Goal: Task Accomplishment & Management: Use online tool/utility

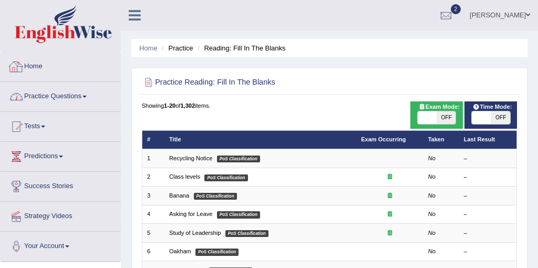
click at [63, 96] on link "Practice Questions" at bounding box center [61, 95] width 120 height 26
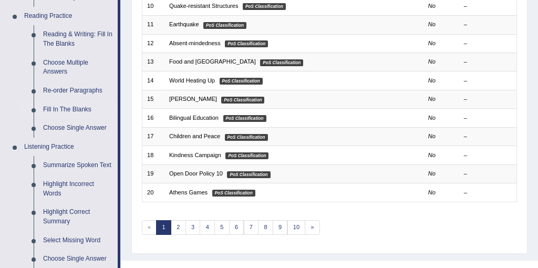
scroll to position [498, 0]
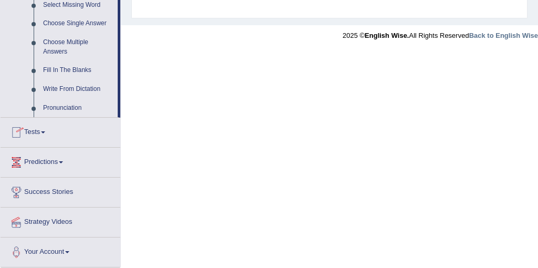
click at [50, 193] on link "Success Stories" at bounding box center [61, 191] width 120 height 26
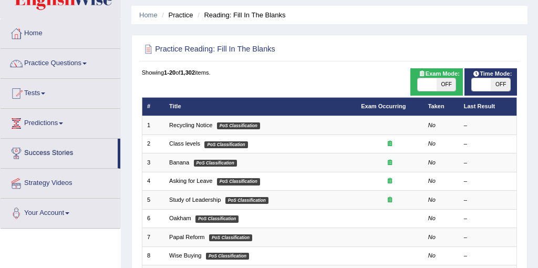
scroll to position [0, 0]
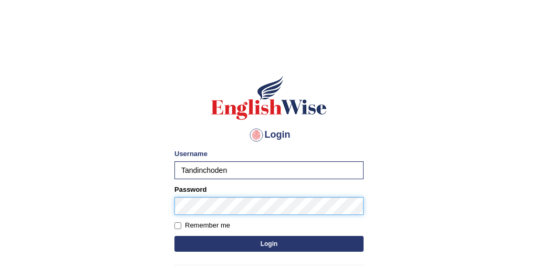
click at [174, 236] on button "Login" at bounding box center [268, 244] width 189 height 16
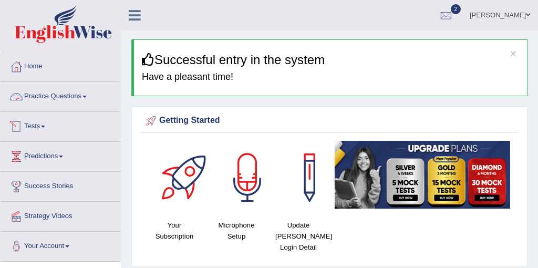
click at [45, 126] on span at bounding box center [43, 127] width 4 height 2
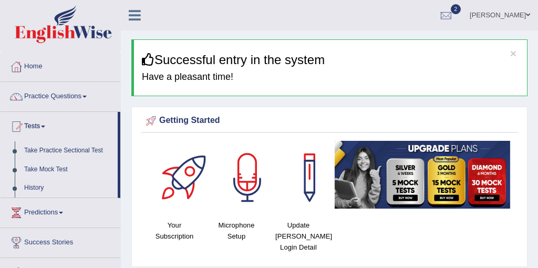
click at [41, 168] on link "Take Mock Test" at bounding box center [68, 169] width 98 height 19
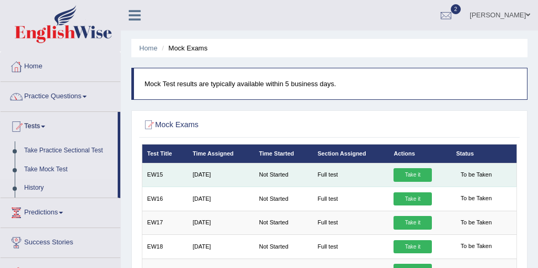
click at [422, 175] on link "Take it" at bounding box center [413, 175] width 38 height 14
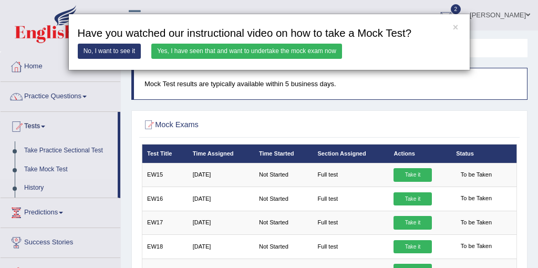
click at [237, 48] on link "Yes, I have seen that and want to undertake the mock exam now" at bounding box center [246, 51] width 191 height 15
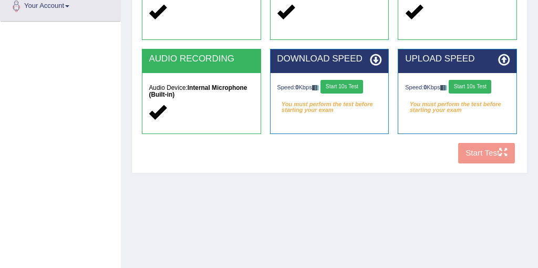
scroll to position [256, 0]
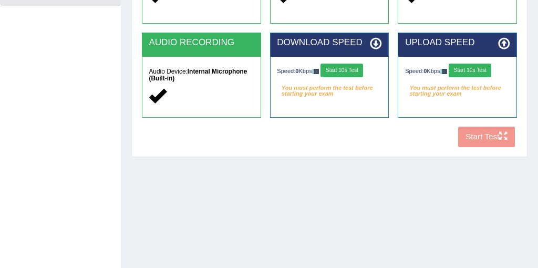
click at [357, 76] on button "Start 10s Test" at bounding box center [342, 71] width 43 height 14
click at [478, 73] on button "Start 10s Test" at bounding box center [470, 71] width 43 height 14
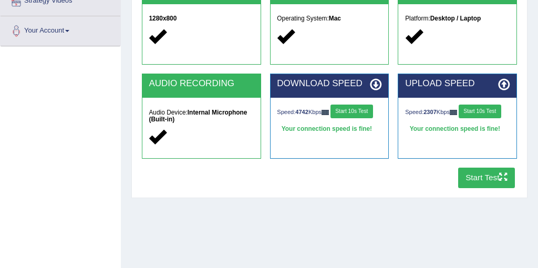
scroll to position [212, 0]
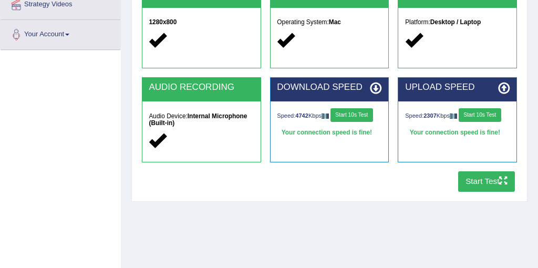
click at [409, 162] on div "UPLOAD SPEED Speed: 2307 Kbps Start 10s Test Your connection speed is fine!" at bounding box center [458, 124] width 128 height 94
click at [485, 183] on button "Start Test" at bounding box center [486, 181] width 57 height 20
